Goal: Information Seeking & Learning: Learn about a topic

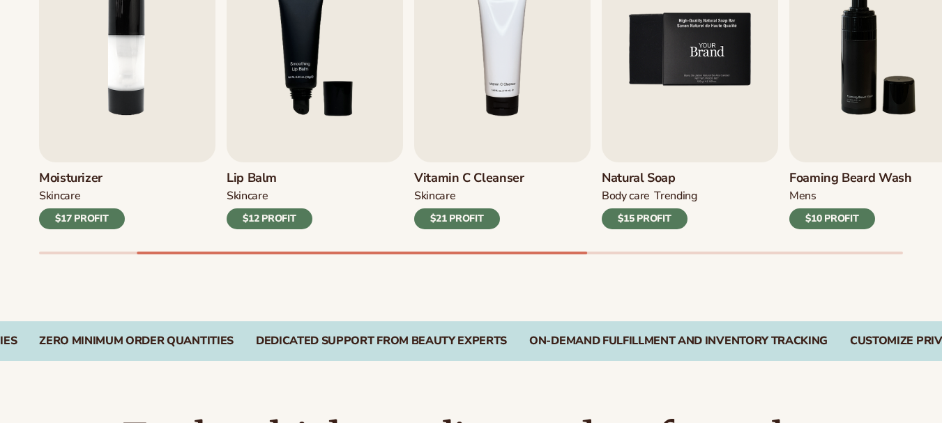
scroll to position [558, 0]
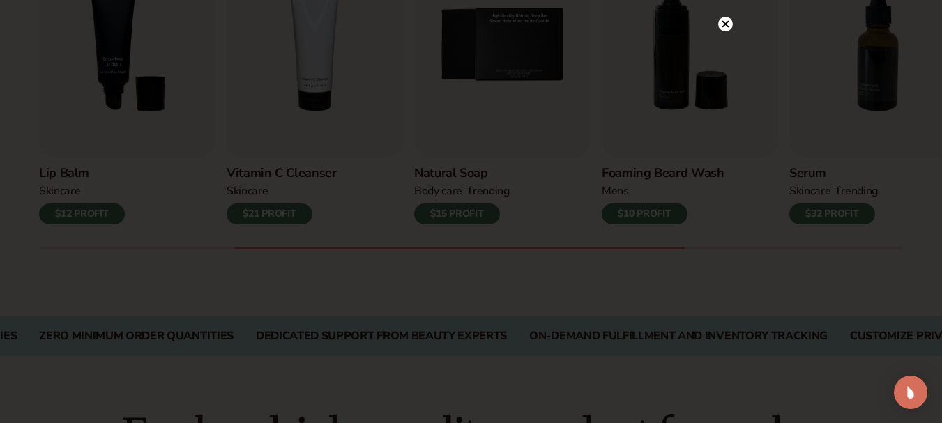
click at [733, 24] on div at bounding box center [471, 211] width 942 height 423
click at [725, 47] on circle at bounding box center [725, 52] width 15 height 15
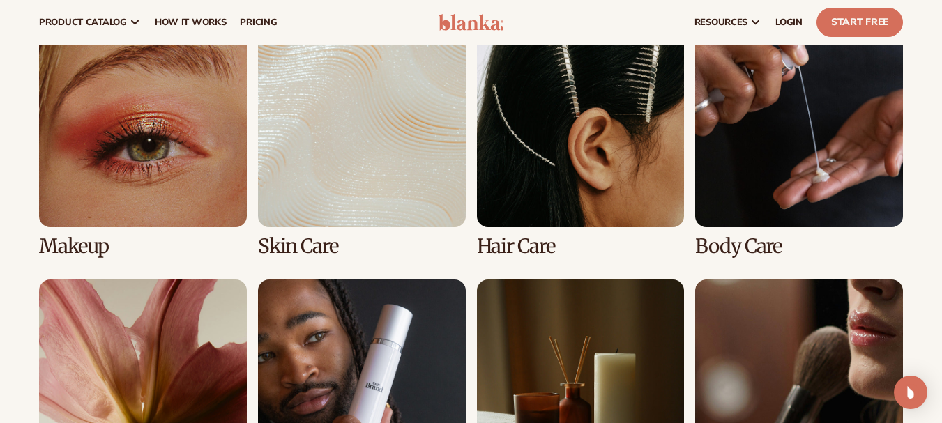
scroll to position [976, 0]
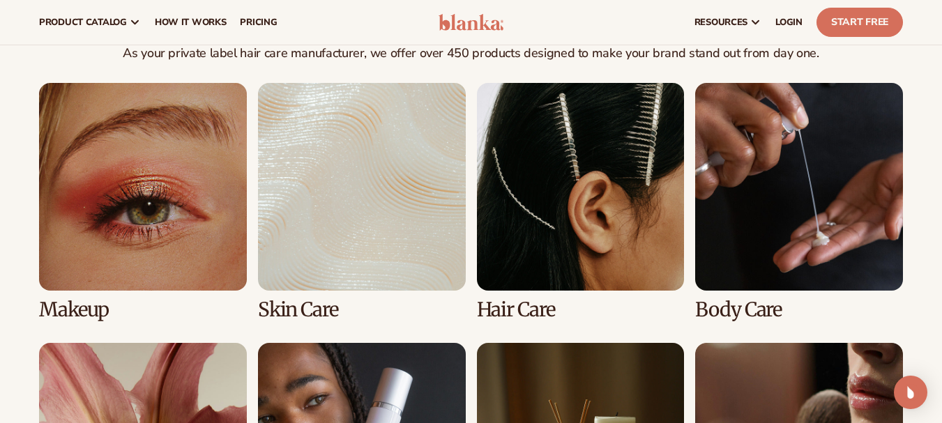
click at [607, 221] on link "3 / 8" at bounding box center [581, 202] width 208 height 238
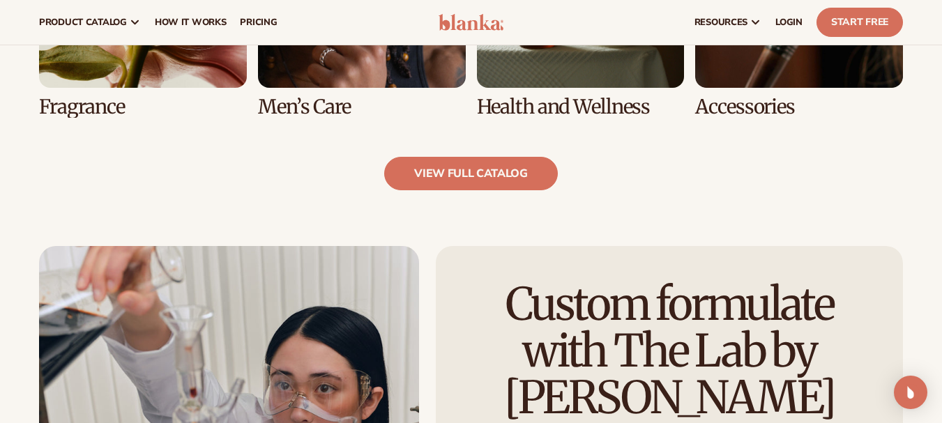
scroll to position [1394, 0]
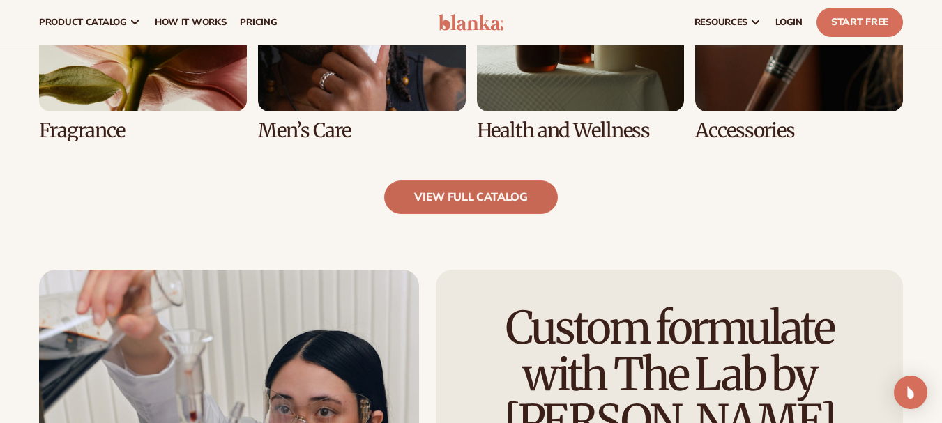
click at [514, 208] on link "view full catalog" at bounding box center [471, 197] width 174 height 33
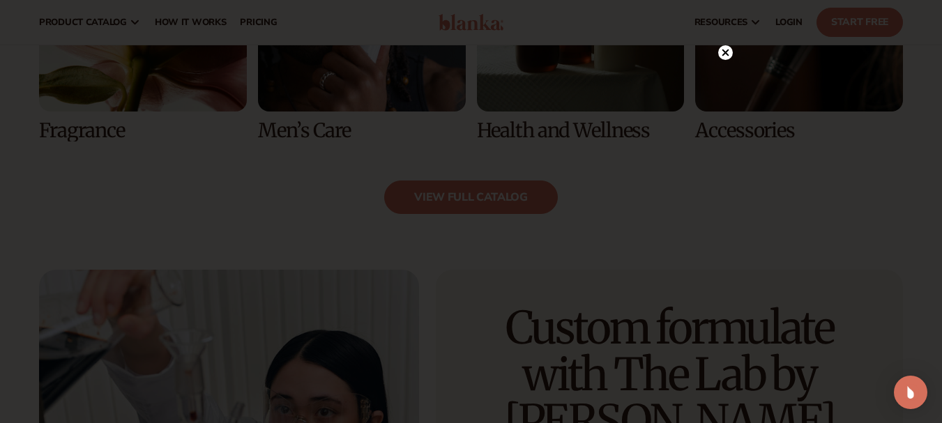
click at [724, 51] on icon at bounding box center [725, 52] width 7 height 7
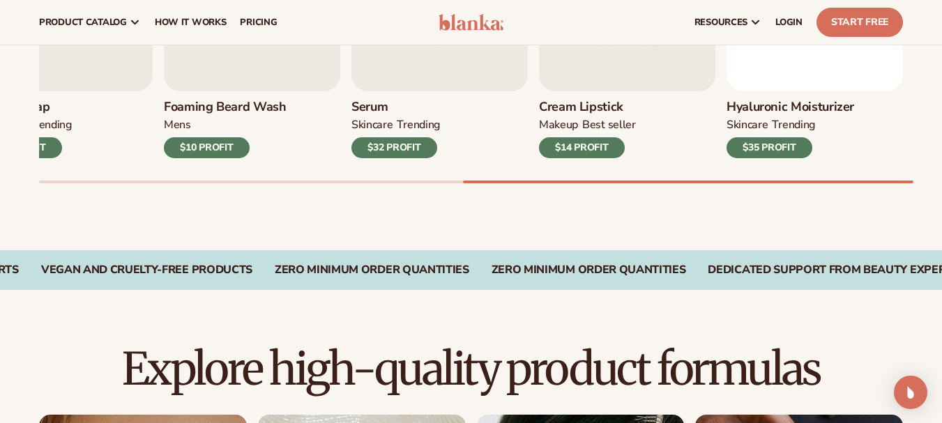
scroll to position [418, 0]
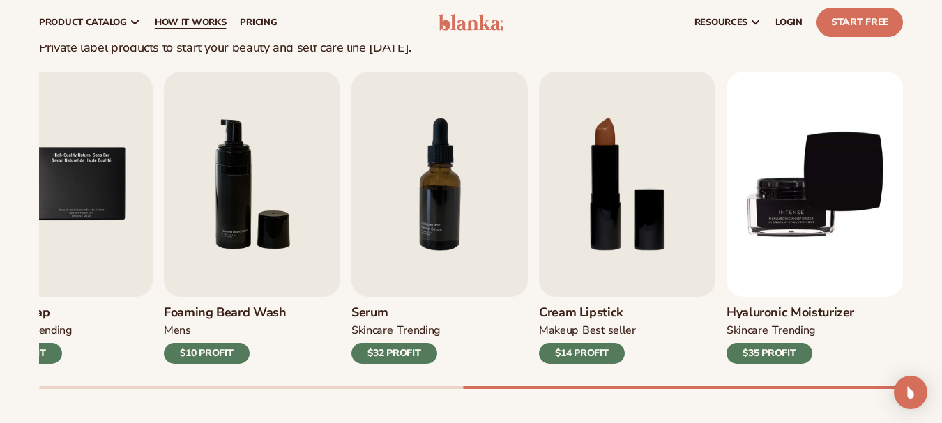
click at [208, 17] on span "How It Works" at bounding box center [191, 22] width 72 height 11
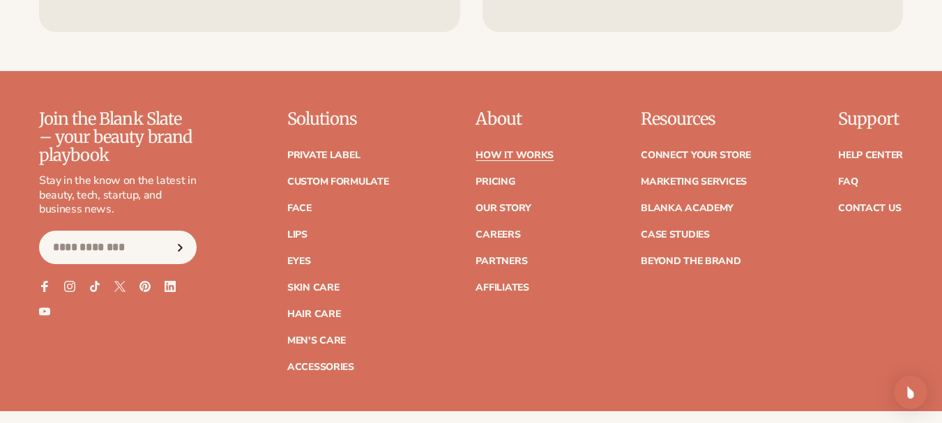
scroll to position [3067, 0]
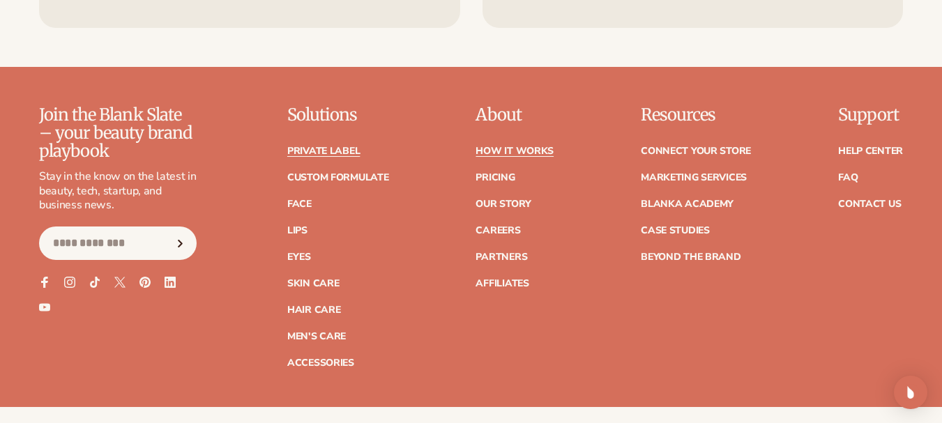
click at [343, 146] on link "Private label" at bounding box center [323, 151] width 73 height 10
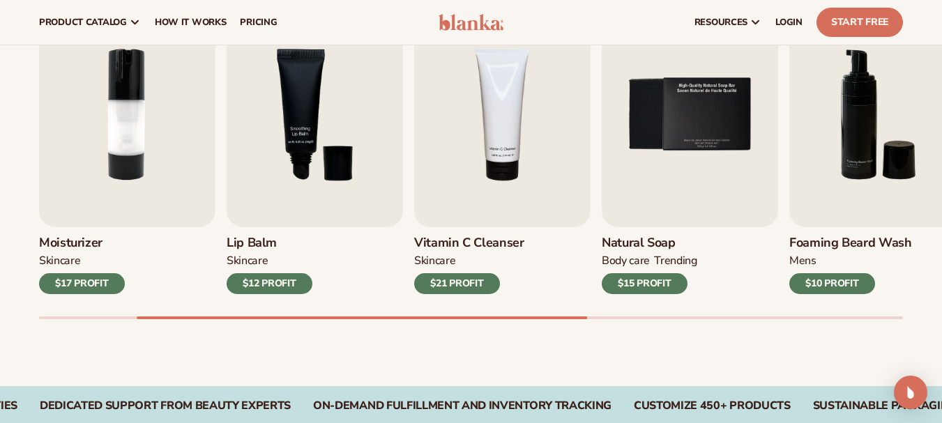
scroll to position [418, 0]
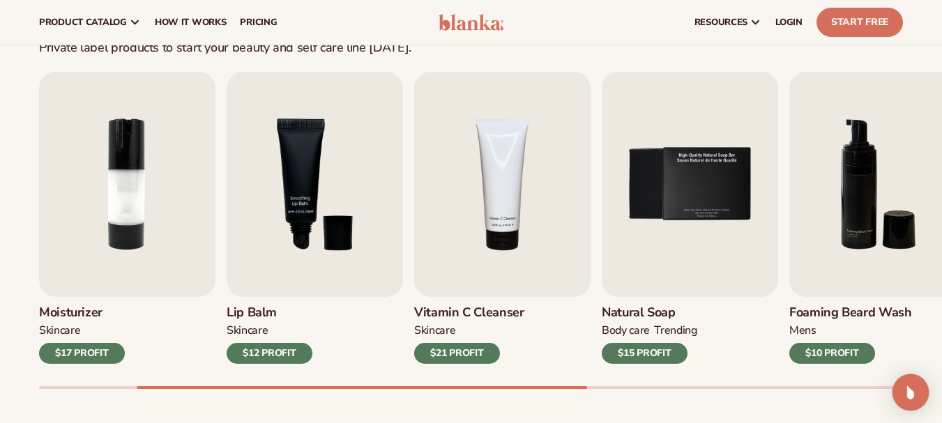
click at [914, 387] on img "Open Intercom Messenger" at bounding box center [910, 392] width 18 height 18
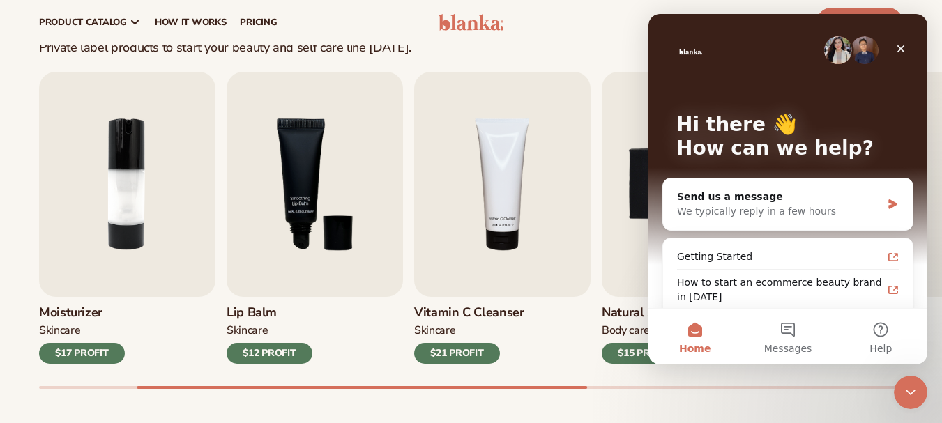
scroll to position [0, 0]
click at [0, 297] on div "Best sellers Private label products to start your beauty and self care line tod…" at bounding box center [471, 206] width 942 height 500
click at [900, 40] on div "Close" at bounding box center [900, 48] width 25 height 25
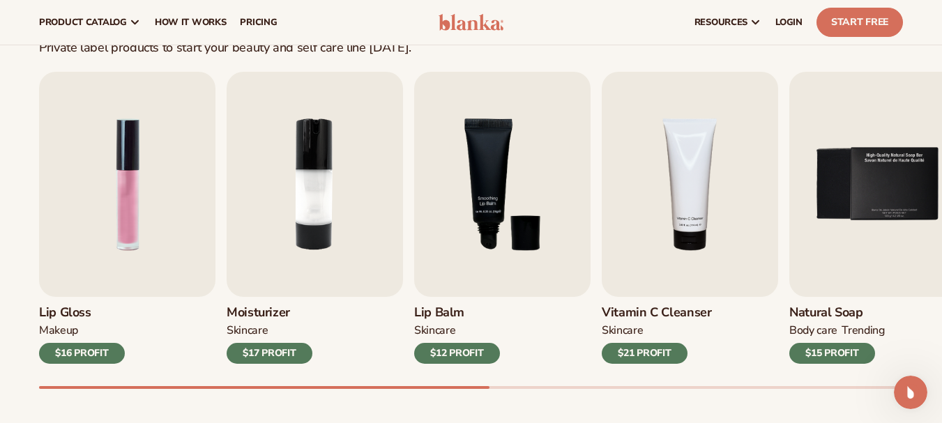
click at [59, 388] on div at bounding box center [264, 387] width 450 height 3
drag, startPoint x: 95, startPoint y: 390, endPoint x: 144, endPoint y: 389, distance: 48.8
click at [144, 389] on div "Best sellers Private label products to start your beauty and self care line tod…" at bounding box center [471, 206] width 942 height 500
drag, startPoint x: 146, startPoint y: 386, endPoint x: 272, endPoint y: 404, distance: 126.8
click at [252, 403] on div "Best sellers Private label products to start your beauty and self care line tod…" at bounding box center [471, 206] width 942 height 500
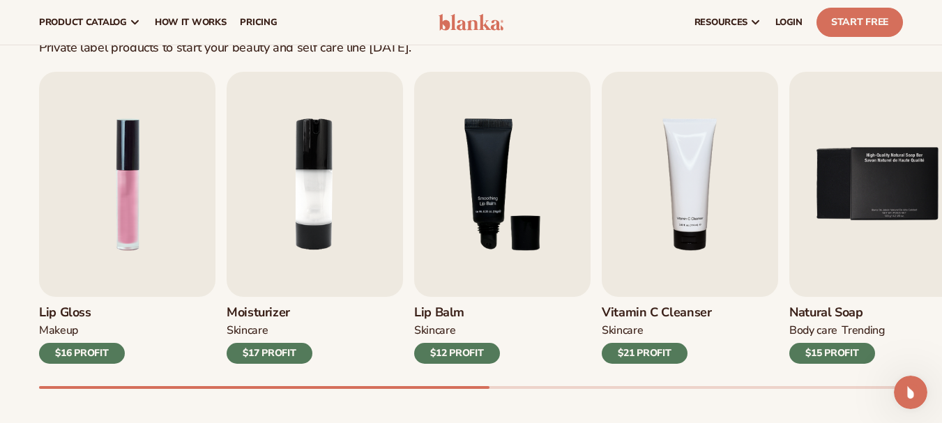
drag, startPoint x: 480, startPoint y: 386, endPoint x: 519, endPoint y: 385, distance: 39.0
click at [519, 385] on div "Lip Gloss MAKEUP $16 PROFIT Moisturizer SKINCARE $17 PROFIT SKINCARE mens" at bounding box center [490, 230] width 903 height 317
drag, startPoint x: 521, startPoint y: 390, endPoint x: 668, endPoint y: 397, distance: 146.5
click at [668, 397] on div "Best sellers Private label products to start your beauty and self care line tod…" at bounding box center [471, 206] width 942 height 500
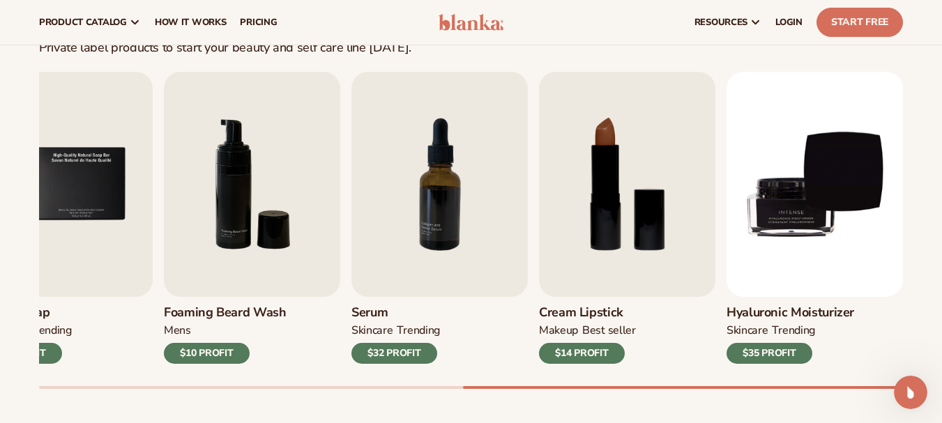
click at [781, 386] on div at bounding box center [471, 387] width 864 height 3
drag, startPoint x: 814, startPoint y: 382, endPoint x: 837, endPoint y: 379, distance: 23.9
click at [837, 379] on div "Lip Gloss MAKEUP $16 PROFIT Moisturizer SKINCARE $17 PROFIT SKINCARE mens" at bounding box center [490, 230] width 903 height 317
